Goal: Task Accomplishment & Management: Use online tool/utility

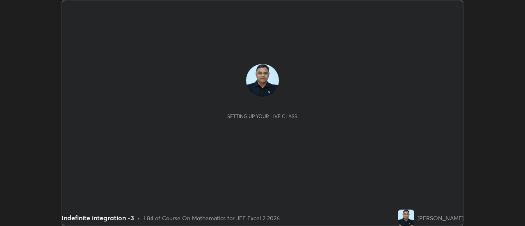
scroll to position [226, 525]
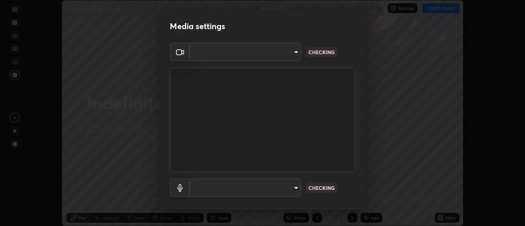
type input "1769541d7db8b910b2b6aaf592df5ff8660c63acaad49df9064175df0c6f581f"
type input "communications"
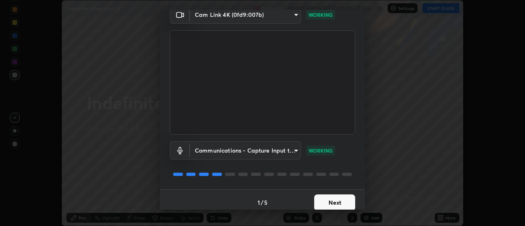
scroll to position [43, 0]
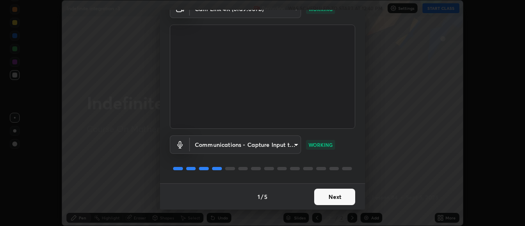
click at [342, 200] on button "Next" at bounding box center [334, 197] width 41 height 16
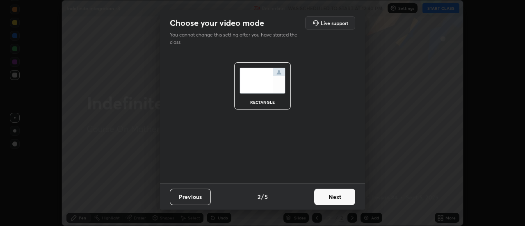
click at [345, 198] on button "Next" at bounding box center [334, 197] width 41 height 16
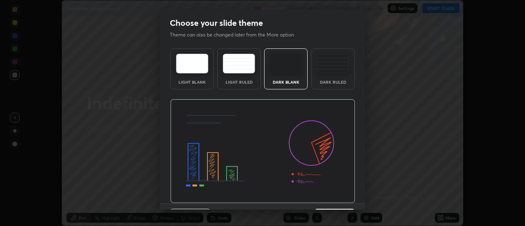
scroll to position [20, 0]
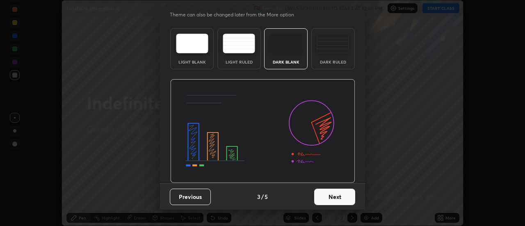
click at [343, 197] on button "Next" at bounding box center [334, 197] width 41 height 16
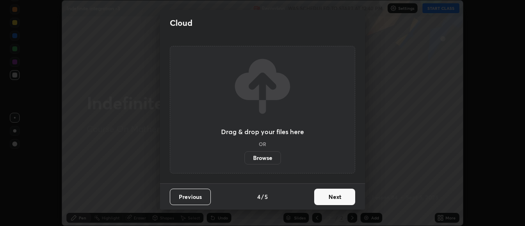
click at [348, 197] on button "Next" at bounding box center [334, 197] width 41 height 16
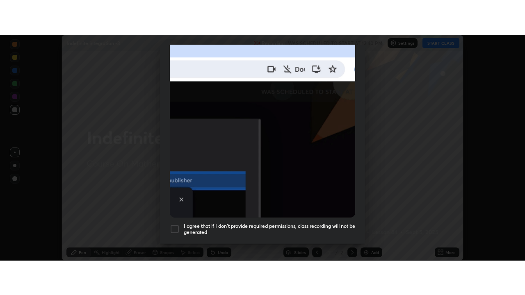
scroll to position [210, 0]
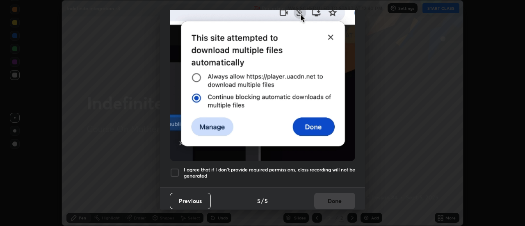
click at [179, 169] on div at bounding box center [175, 173] width 10 height 10
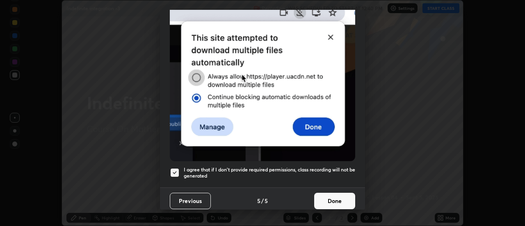
click at [331, 197] on button "Done" at bounding box center [334, 201] width 41 height 16
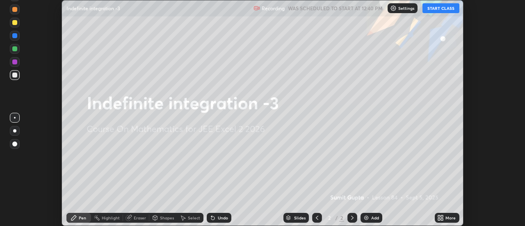
click at [371, 217] on div "Add" at bounding box center [375, 218] width 8 height 4
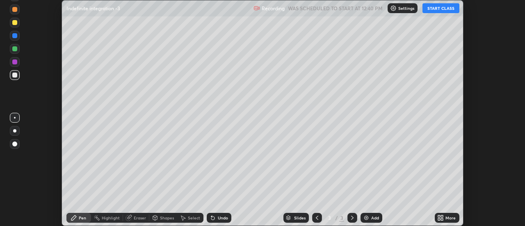
click at [450, 217] on div "More" at bounding box center [451, 218] width 10 height 4
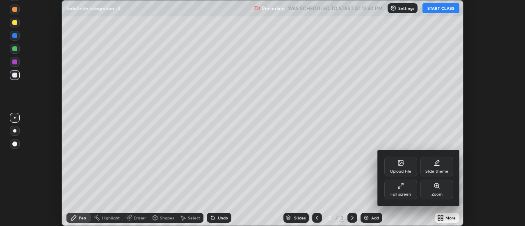
click at [407, 189] on div "Full screen" at bounding box center [400, 190] width 33 height 20
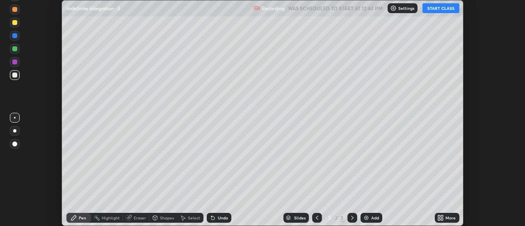
scroll to position [295, 525]
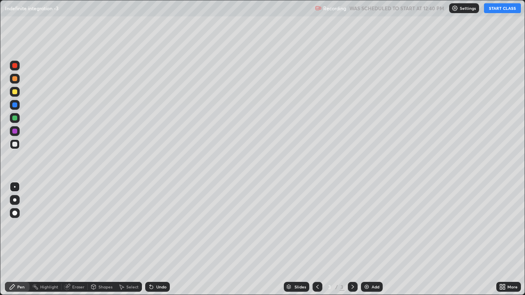
click at [501, 11] on button "START CLASS" at bounding box center [502, 8] width 37 height 10
click at [160, 226] on div "Undo" at bounding box center [161, 287] width 10 height 4
click at [160, 226] on div "Undo" at bounding box center [157, 287] width 25 height 10
click at [160, 226] on div "Undo" at bounding box center [161, 287] width 10 height 4
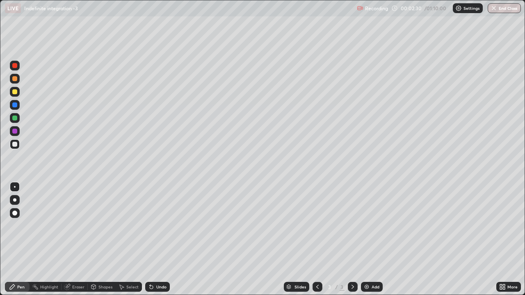
click at [160, 226] on div "Undo" at bounding box center [161, 287] width 10 height 4
click at [159, 226] on div "Undo" at bounding box center [161, 287] width 10 height 4
click at [160, 226] on div "Undo" at bounding box center [161, 287] width 10 height 4
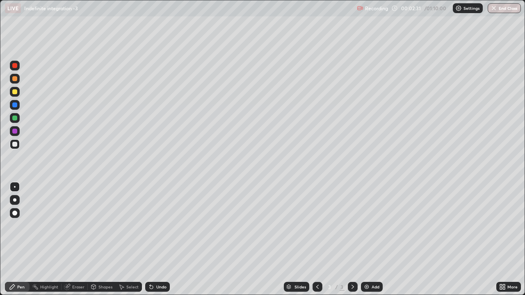
click at [159, 226] on div "Undo" at bounding box center [157, 287] width 25 height 10
click at [159, 226] on div "Undo" at bounding box center [161, 287] width 10 height 4
click at [158, 226] on div "Undo" at bounding box center [161, 287] width 10 height 4
click at [156, 226] on div "Undo" at bounding box center [161, 287] width 10 height 4
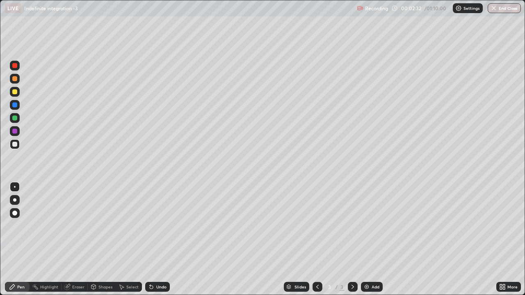
click at [160, 226] on div "Undo" at bounding box center [161, 287] width 10 height 4
click at [159, 226] on div "Undo" at bounding box center [161, 287] width 10 height 4
click at [159, 226] on div "Undo" at bounding box center [157, 287] width 25 height 10
click at [162, 226] on div "Undo" at bounding box center [157, 287] width 25 height 10
click at [160, 226] on div "Undo" at bounding box center [161, 287] width 10 height 4
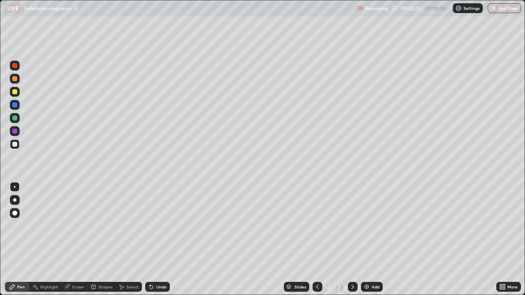
click at [160, 226] on div "Undo" at bounding box center [161, 287] width 10 height 4
click at [159, 226] on div "Undo" at bounding box center [161, 287] width 10 height 4
click at [157, 226] on div "Undo" at bounding box center [161, 287] width 10 height 4
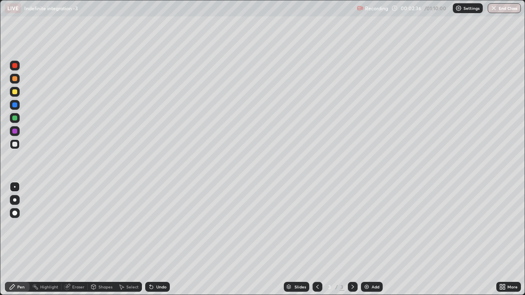
click at [156, 226] on div "Undo" at bounding box center [161, 287] width 10 height 4
click at [316, 226] on icon at bounding box center [317, 287] width 7 height 7
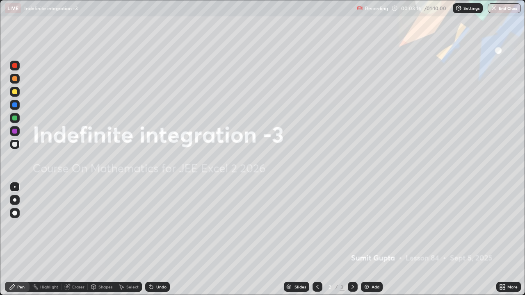
click at [354, 226] on div at bounding box center [353, 287] width 10 height 10
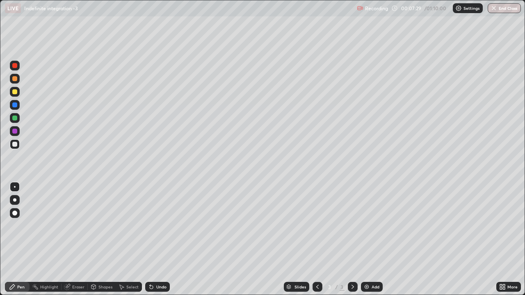
click at [372, 226] on div "Add" at bounding box center [376, 287] width 8 height 4
click at [158, 226] on div "Undo" at bounding box center [161, 287] width 10 height 4
click at [162, 226] on div "Undo" at bounding box center [157, 287] width 25 height 10
click at [161, 226] on div "Undo" at bounding box center [157, 287] width 25 height 10
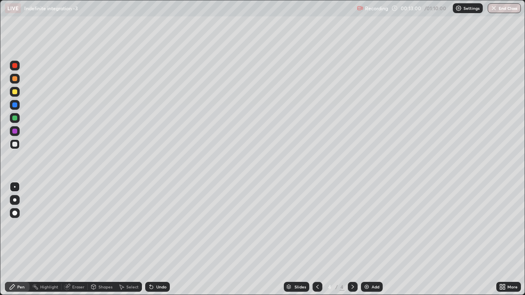
click at [165, 226] on div "Undo" at bounding box center [157, 287] width 25 height 10
click at [163, 226] on div "Undo" at bounding box center [161, 287] width 10 height 4
click at [162, 226] on div "Undo" at bounding box center [161, 287] width 10 height 4
click at [163, 226] on div "Undo" at bounding box center [161, 287] width 10 height 4
click at [161, 226] on div "Undo" at bounding box center [161, 287] width 10 height 4
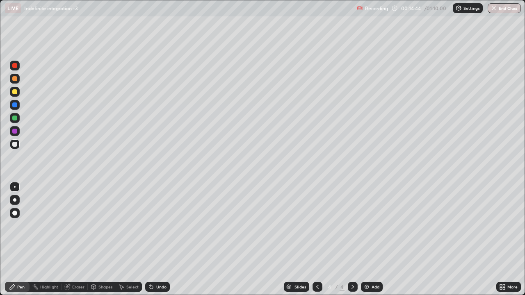
click at [373, 226] on div "Add" at bounding box center [372, 287] width 22 height 10
click at [159, 226] on div "Undo" at bounding box center [161, 287] width 10 height 4
click at [158, 226] on div "Undo" at bounding box center [161, 287] width 10 height 4
click at [158, 226] on div "Undo" at bounding box center [157, 287] width 25 height 10
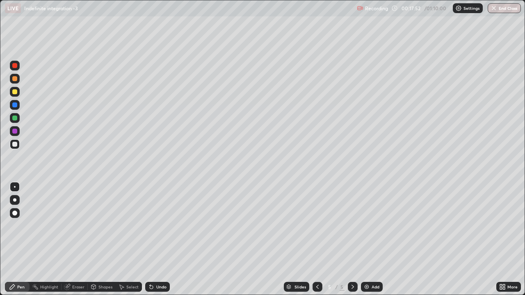
click at [160, 226] on div "Undo" at bounding box center [161, 287] width 10 height 4
click at [161, 226] on div "Undo" at bounding box center [161, 287] width 10 height 4
click at [161, 226] on div "Undo" at bounding box center [157, 287] width 25 height 10
click at [160, 226] on div "Undo" at bounding box center [157, 287] width 25 height 10
click at [163, 226] on div "Undo" at bounding box center [161, 287] width 10 height 4
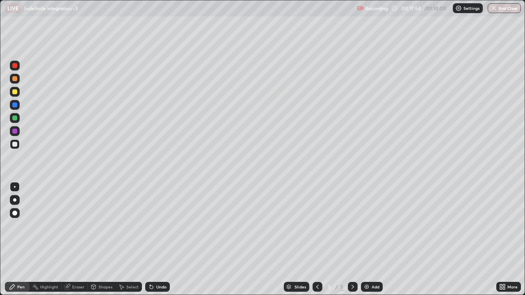
click at [161, 226] on div "Undo" at bounding box center [157, 287] width 25 height 10
click at [158, 226] on div "Undo" at bounding box center [157, 287] width 25 height 10
click at [159, 226] on div "Undo" at bounding box center [157, 287] width 25 height 10
click at [372, 226] on div "Add" at bounding box center [376, 287] width 8 height 4
click at [160, 226] on div "Undo" at bounding box center [161, 287] width 10 height 4
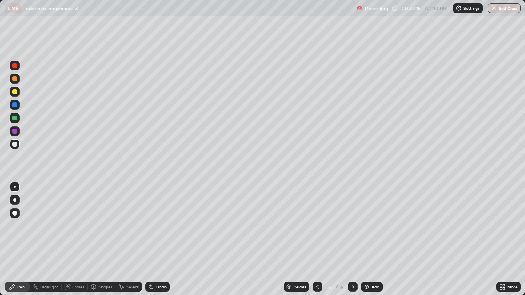
click at [374, 226] on div "Add" at bounding box center [372, 287] width 22 height 10
click at [158, 226] on div "Undo" at bounding box center [157, 287] width 25 height 10
click at [158, 226] on div "Undo" at bounding box center [161, 287] width 10 height 4
click at [160, 226] on div "Undo" at bounding box center [157, 287] width 25 height 10
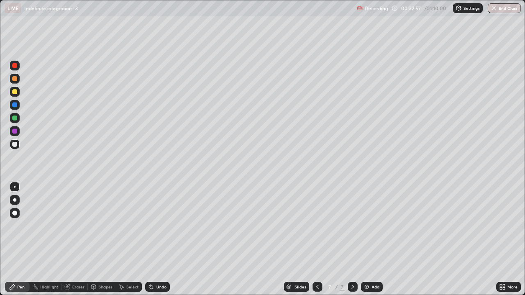
click at [160, 226] on div "Undo" at bounding box center [157, 287] width 25 height 10
click at [158, 226] on div "Undo" at bounding box center [157, 287] width 25 height 10
click at [159, 226] on div "Undo" at bounding box center [157, 287] width 25 height 10
click at [159, 226] on div "Undo" at bounding box center [161, 287] width 10 height 4
click at [158, 226] on div "Undo" at bounding box center [161, 287] width 10 height 4
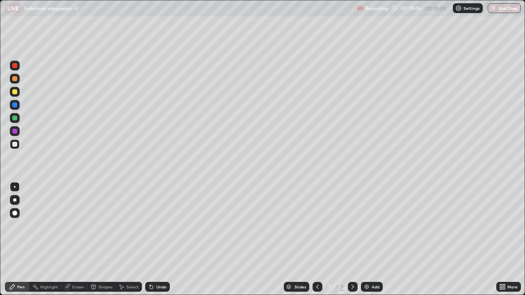
click at [369, 226] on img at bounding box center [366, 287] width 7 height 7
click at [316, 226] on icon at bounding box center [317, 287] width 7 height 7
click at [352, 226] on icon at bounding box center [353, 287] width 7 height 7
click at [318, 226] on icon at bounding box center [317, 287] width 7 height 7
click at [352, 226] on icon at bounding box center [353, 287] width 7 height 7
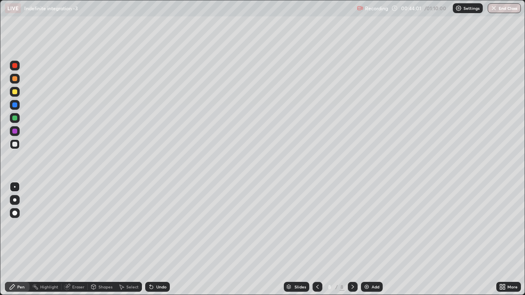
click at [317, 226] on icon at bounding box center [317, 287] width 7 height 7
click at [352, 226] on icon at bounding box center [353, 287] width 7 height 7
click at [318, 226] on icon at bounding box center [317, 287] width 7 height 7
click at [351, 226] on icon at bounding box center [353, 287] width 7 height 7
click at [374, 226] on div "Add" at bounding box center [376, 287] width 8 height 4
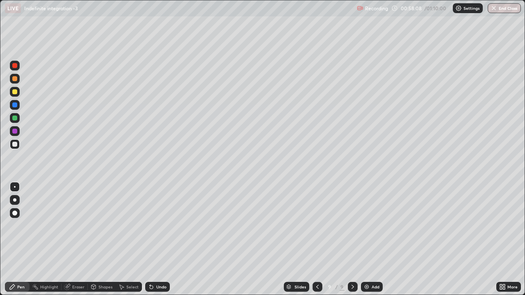
click at [160, 226] on div "Undo" at bounding box center [161, 287] width 10 height 4
click at [161, 226] on div "Undo" at bounding box center [161, 287] width 10 height 4
click at [160, 226] on div "Undo" at bounding box center [161, 287] width 10 height 4
click at [159, 226] on div "Undo" at bounding box center [161, 287] width 10 height 4
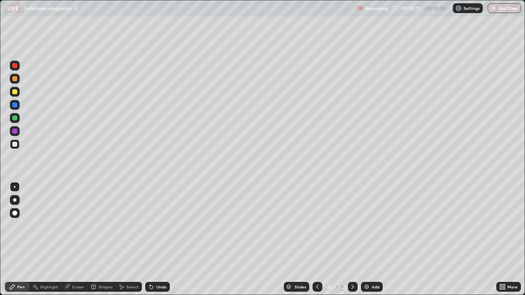
click at [160, 226] on div "Undo" at bounding box center [161, 287] width 10 height 4
click at [164, 226] on div "Undo" at bounding box center [161, 287] width 10 height 4
click at [163, 226] on div "Undo" at bounding box center [161, 287] width 10 height 4
click at [165, 226] on div "Undo" at bounding box center [161, 287] width 10 height 4
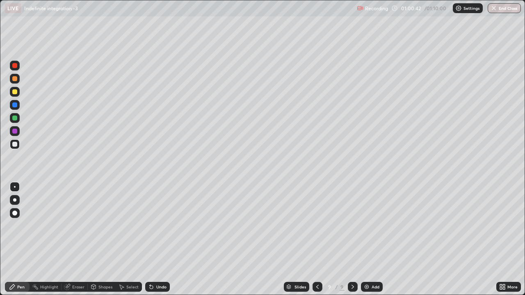
click at [376, 226] on div "Add" at bounding box center [376, 287] width 8 height 4
click at [373, 226] on div "Add" at bounding box center [376, 287] width 8 height 4
click at [318, 226] on icon at bounding box center [317, 287] width 7 height 7
click at [355, 226] on div at bounding box center [353, 287] width 10 height 10
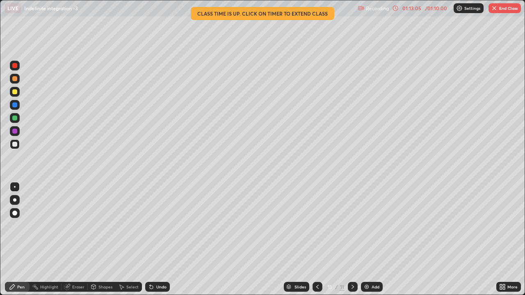
click at [370, 226] on div "Add" at bounding box center [372, 287] width 22 height 10
click at [503, 8] on button "End Class" at bounding box center [505, 8] width 32 height 10
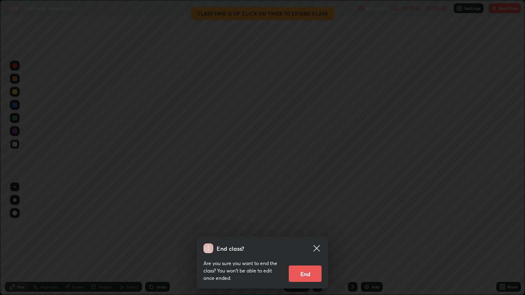
click at [308, 226] on button "End" at bounding box center [305, 274] width 33 height 16
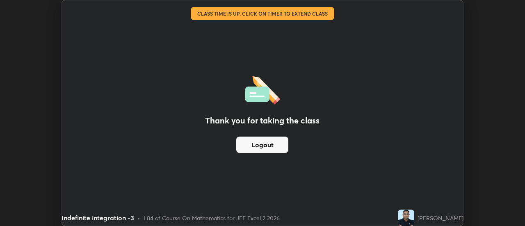
scroll to position [40798, 40499]
